Goal: Check status: Check status

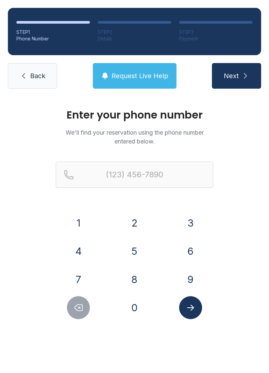
click at [249, 218] on div "Enter your phone number We'll find your reservation using the phone number ente…" at bounding box center [134, 221] width 269 height 249
click at [220, 71] on button "Next" at bounding box center [236, 76] width 49 height 26
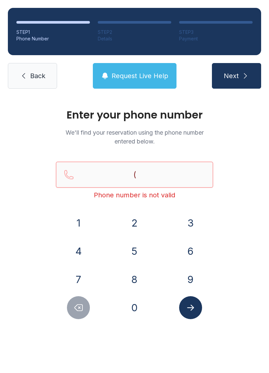
type input "("
click at [247, 32] on div "STEP 3" at bounding box center [216, 32] width 74 height 7
click at [7, 358] on main "Enter your phone number We'll find your reservation using the phone number ente…" at bounding box center [134, 235] width 269 height 277
click at [260, 82] on button "Next" at bounding box center [236, 76] width 49 height 26
click at [237, 76] on button "Next" at bounding box center [236, 76] width 49 height 26
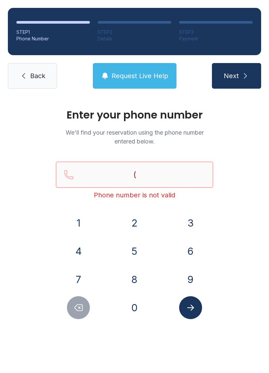
type input "("
click at [267, 269] on div "Enter your phone number We'll find your reservation using the phone number ente…" at bounding box center [134, 221] width 269 height 249
click at [229, 82] on button "Next" at bounding box center [236, 76] width 49 height 26
type input "("
click at [26, 76] on icon at bounding box center [24, 76] width 8 height 8
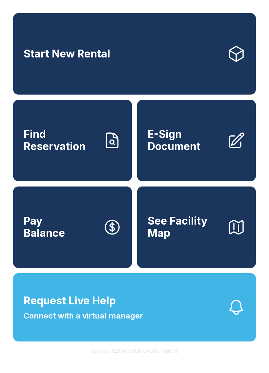
click at [109, 147] on icon at bounding box center [112, 140] width 18 height 18
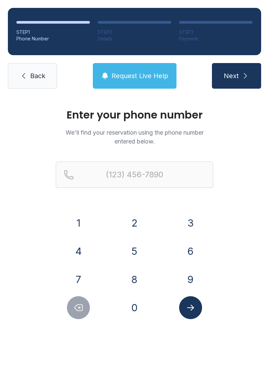
click at [60, 246] on div "4" at bounding box center [79, 251] width 46 height 23
click at [83, 37] on div "Phone Number" at bounding box center [53, 38] width 74 height 7
click at [21, 166] on div "Enter your phone number We'll find your reservation using the phone number ente…" at bounding box center [134, 221] width 269 height 249
click at [93, 363] on main "Enter your phone number We'll find your reservation using the phone number ente…" at bounding box center [134, 235] width 269 height 277
click at [119, 311] on div "0" at bounding box center [135, 307] width 46 height 23
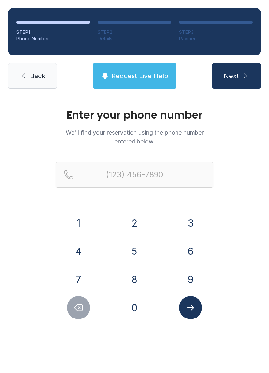
click at [71, 62] on div "STEP 1 Phone Number STEP 2 Details STEP 3 Payment Back Request Live Help Next" at bounding box center [134, 48] width 269 height 97
click at [28, 76] on link "Back" at bounding box center [32, 76] width 49 height 26
